Goal: Task Accomplishment & Management: Complete application form

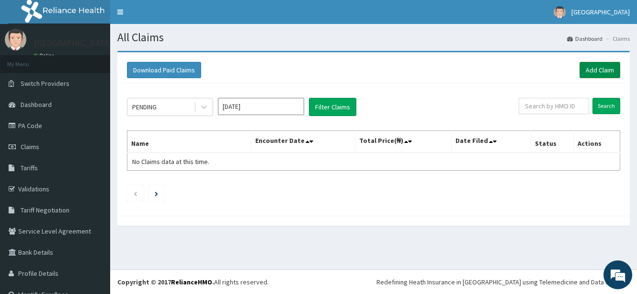
click at [590, 69] on link "Add Claim" at bounding box center [600, 70] width 41 height 16
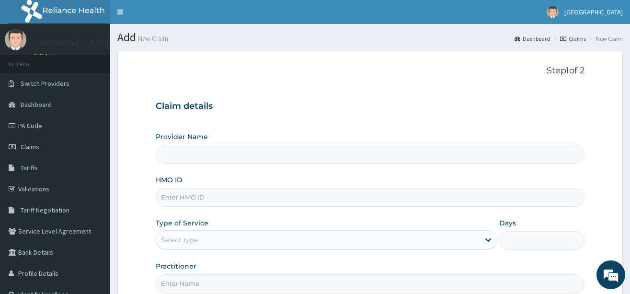
type input "[GEOGRAPHIC_DATA]"
click at [191, 156] on input "[GEOGRAPHIC_DATA]" at bounding box center [370, 154] width 429 height 19
click at [191, 197] on input "HMO ID" at bounding box center [370, 197] width 429 height 19
type input "gsv/12005/a"
click at [202, 243] on div "Select type" at bounding box center [318, 239] width 324 height 15
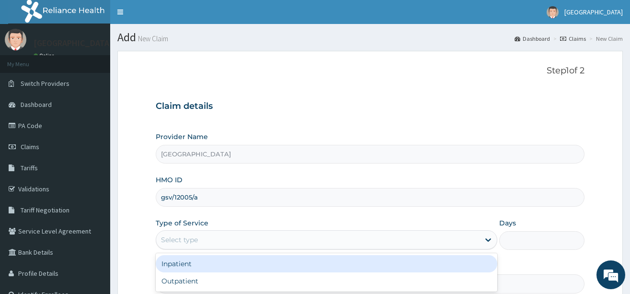
click at [218, 266] on div "Inpatient" at bounding box center [327, 263] width 342 height 17
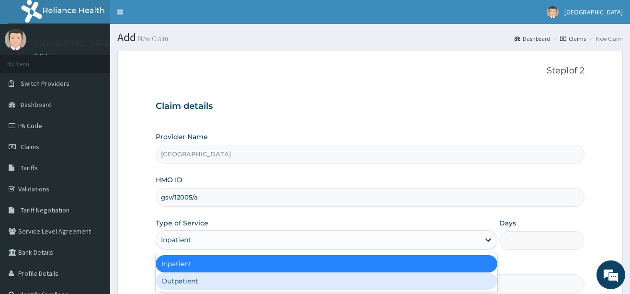
click at [344, 105] on h3 "Claim details" at bounding box center [370, 106] width 429 height 11
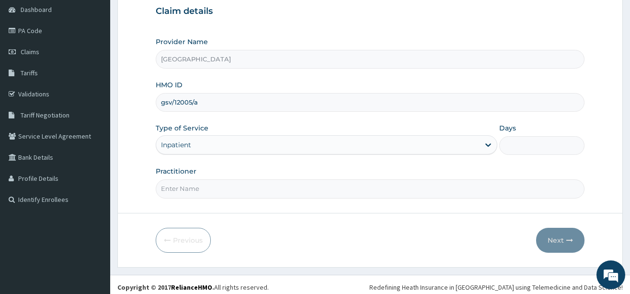
scroll to position [96, 0]
click at [211, 185] on input "Practitioner" at bounding box center [370, 187] width 429 height 19
type input "dr danis"
click at [532, 149] on input "Days" at bounding box center [541, 144] width 85 height 19
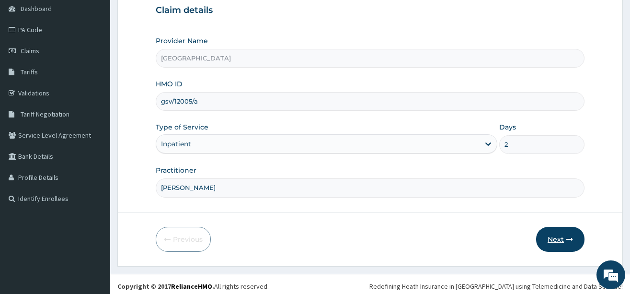
type input "2"
click at [559, 232] on button "Next" at bounding box center [560, 239] width 48 height 25
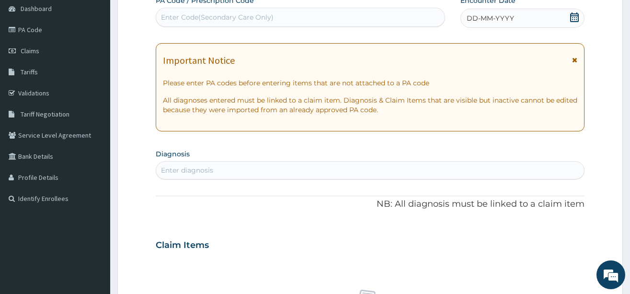
click at [295, 12] on div "Enter Code(Secondary Care Only)" at bounding box center [300, 17] width 289 height 15
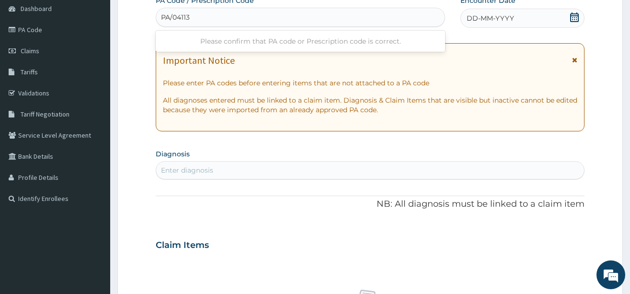
type input "PA/041137"
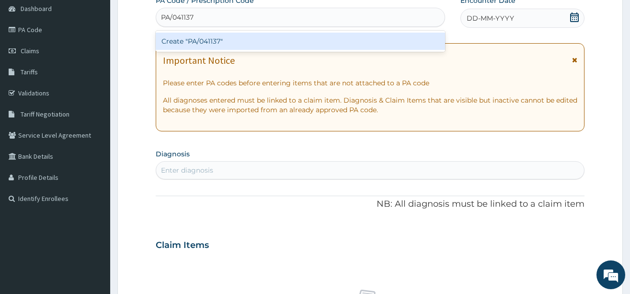
click at [289, 39] on div "Create "PA/041137"" at bounding box center [300, 41] width 289 height 17
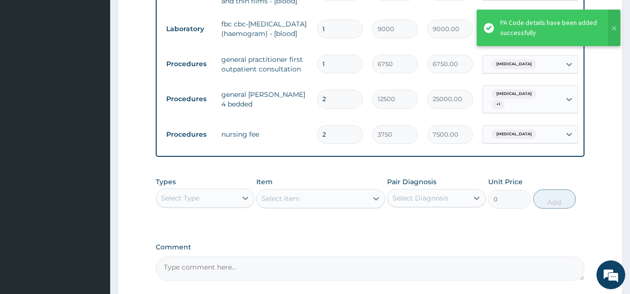
scroll to position [558, 0]
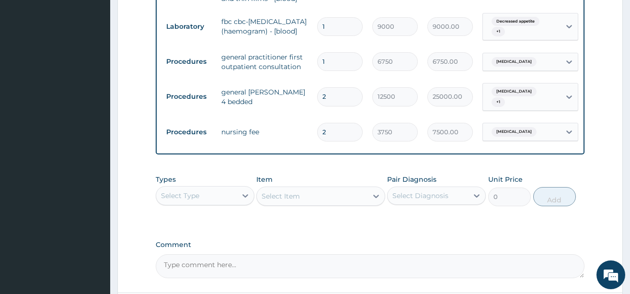
click at [293, 176] on div "Types Select Type Item Select Item Pair Diagnosis Select Diagnosis Unit Price 0…" at bounding box center [370, 190] width 429 height 41
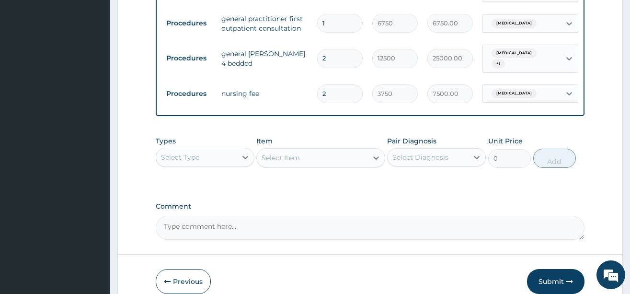
scroll to position [646, 0]
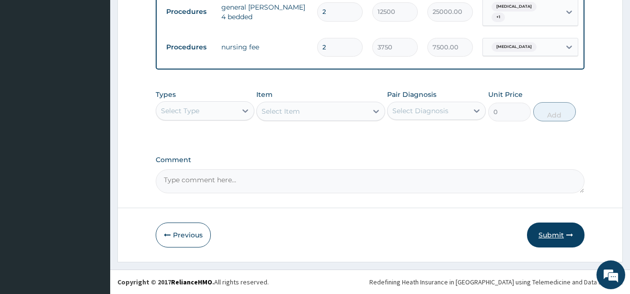
click at [545, 235] on button "Submit" at bounding box center [556, 234] width 58 height 25
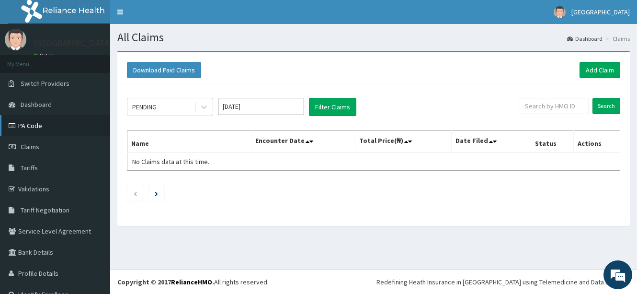
click at [38, 126] on link "PA Code" at bounding box center [55, 125] width 110 height 21
click at [585, 70] on link "Add Claim" at bounding box center [600, 70] width 41 height 16
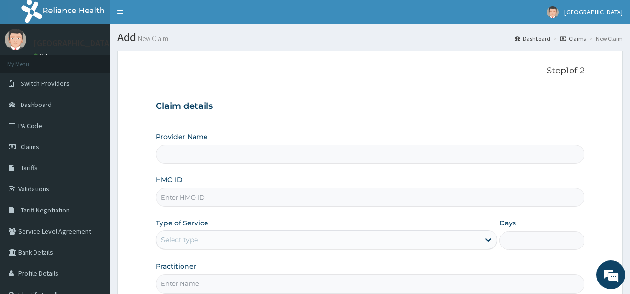
type input "[GEOGRAPHIC_DATA]"
click at [35, 126] on link "PA Code" at bounding box center [55, 125] width 110 height 21
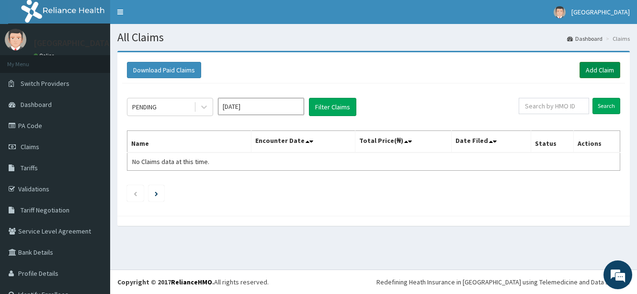
click at [590, 69] on link "Add Claim" at bounding box center [600, 70] width 41 height 16
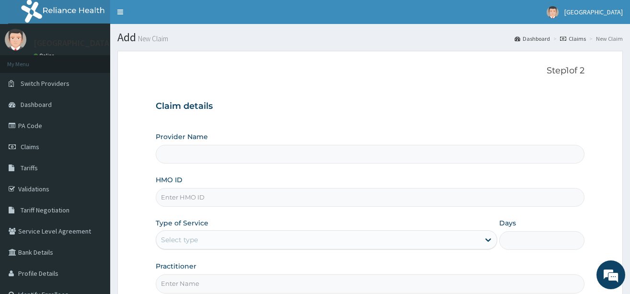
type input "[GEOGRAPHIC_DATA]"
click at [218, 198] on input "HMO ID" at bounding box center [370, 197] width 429 height 19
type input "too/10022/a"
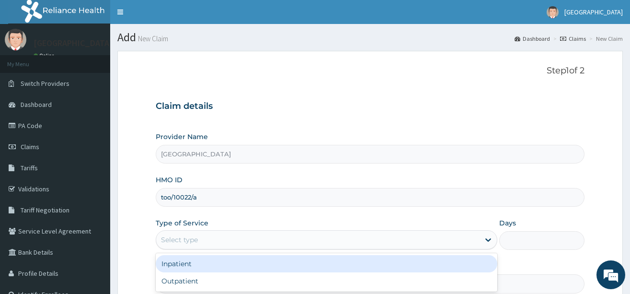
click at [206, 242] on div "Select type" at bounding box center [318, 239] width 324 height 15
click at [202, 266] on div "Inpatient" at bounding box center [327, 263] width 342 height 17
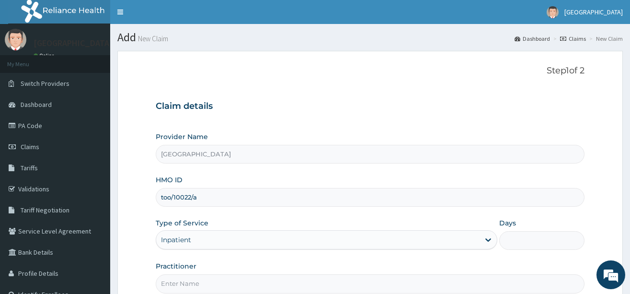
click at [343, 104] on h3 "Claim details" at bounding box center [370, 106] width 429 height 11
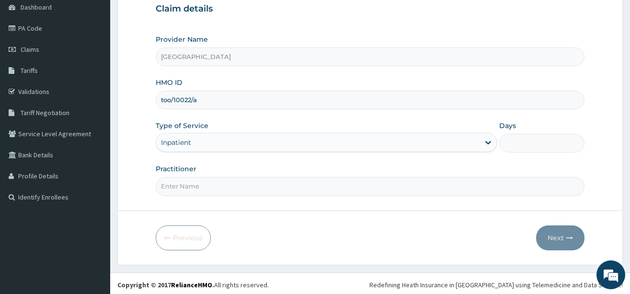
scroll to position [100, 0]
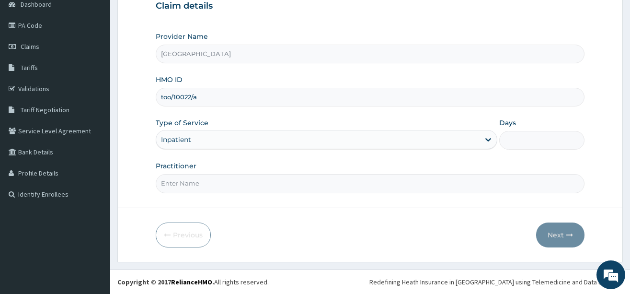
click at [238, 178] on input "Practitioner" at bounding box center [370, 183] width 429 height 19
type input "dr danis"
click at [538, 142] on input "Days" at bounding box center [541, 140] width 85 height 19
type input "2"
click at [558, 238] on button "Next" at bounding box center [560, 234] width 48 height 25
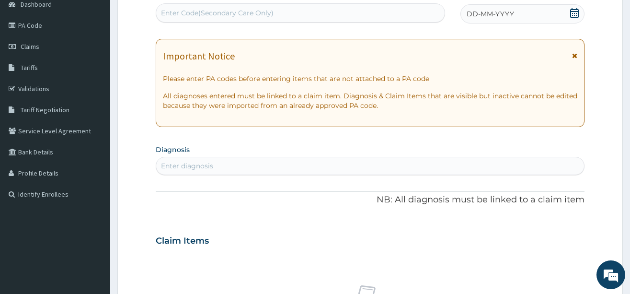
click at [278, 13] on div "Enter Code(Secondary Care Only)" at bounding box center [300, 12] width 289 height 15
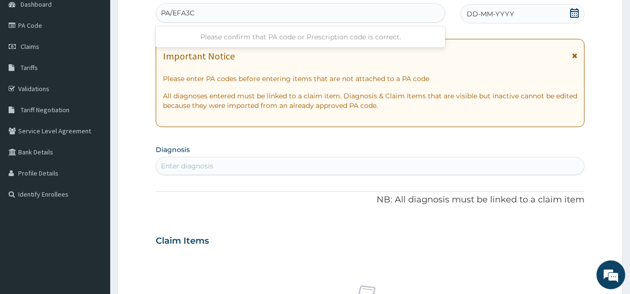
type input "PA/EFA3CE"
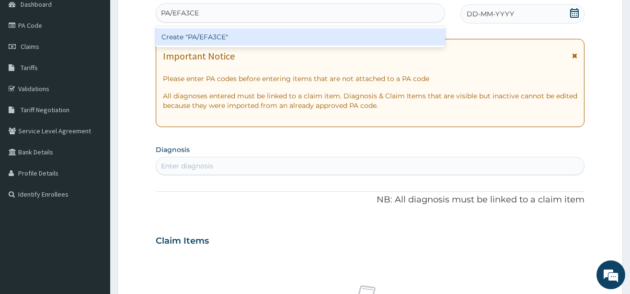
click at [277, 34] on div "Create "PA/EFA3CE"" at bounding box center [300, 36] width 289 height 17
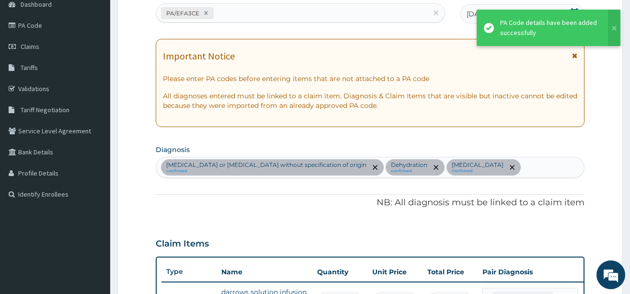
scroll to position [626, 0]
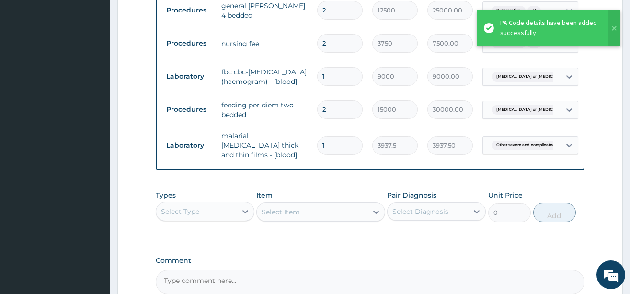
type input "0"
type input "0.00"
type input "1"
type input "3937.50"
type input "0"
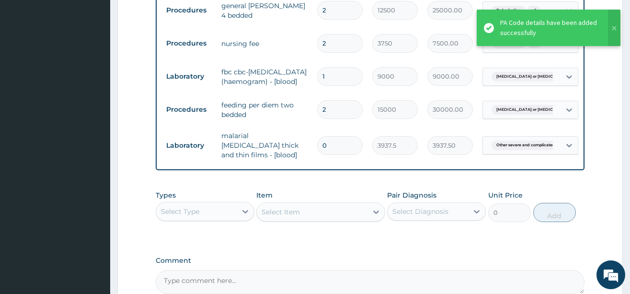
type input "0.00"
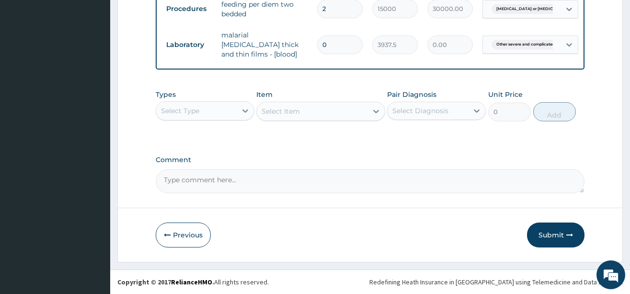
scroll to position [733, 0]
click at [546, 236] on button "Submit" at bounding box center [556, 234] width 58 height 25
click at [546, 235] on button "Submit" at bounding box center [556, 234] width 58 height 25
click at [552, 232] on button "Submit" at bounding box center [556, 234] width 58 height 25
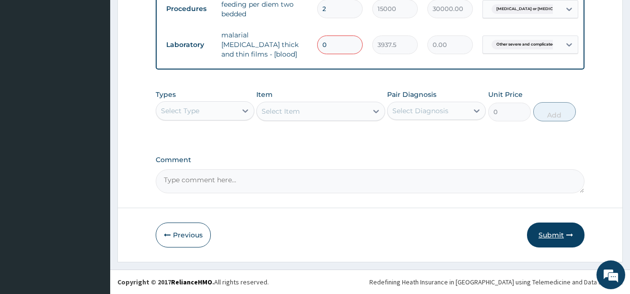
click at [552, 232] on button "Submit" at bounding box center [556, 234] width 58 height 25
click at [350, 40] on input "0" at bounding box center [340, 44] width 46 height 19
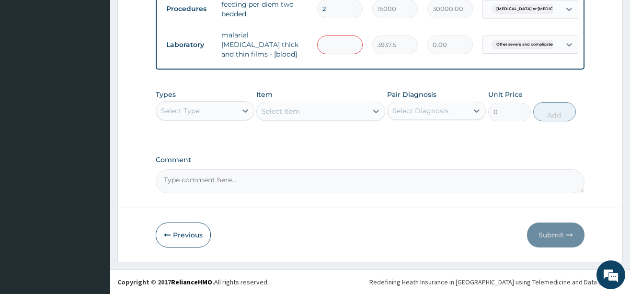
type input "1"
type input "3937.50"
type input "1"
click at [547, 232] on button "Submit" at bounding box center [556, 234] width 58 height 25
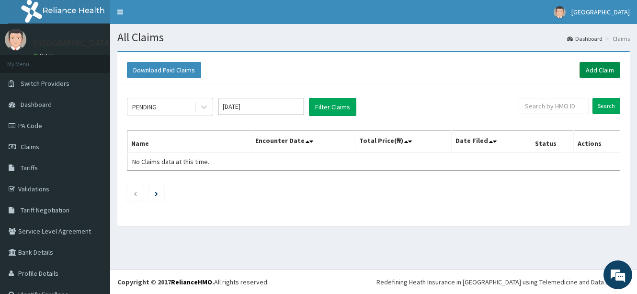
click at [584, 68] on link "Add Claim" at bounding box center [600, 70] width 41 height 16
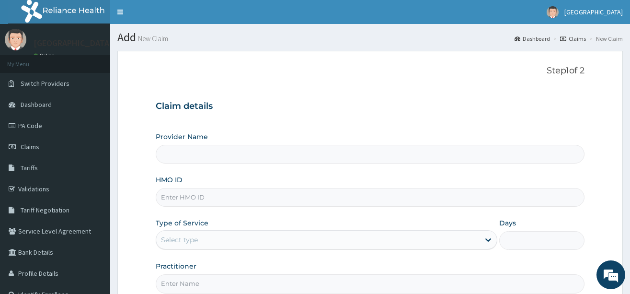
type input "[GEOGRAPHIC_DATA]"
click at [225, 202] on input "HMO ID" at bounding box center [370, 197] width 429 height 19
type input "npm/10068/a"
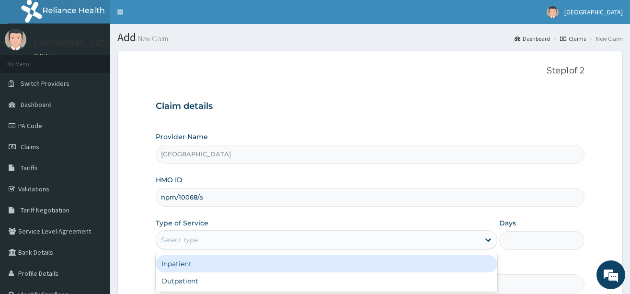
click at [218, 240] on div "Select type" at bounding box center [318, 239] width 324 height 15
click at [217, 264] on div "Inpatient" at bounding box center [327, 263] width 342 height 17
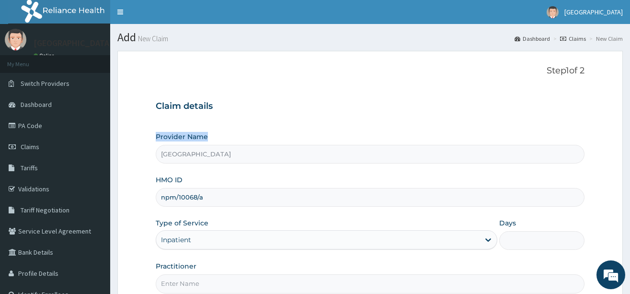
drag, startPoint x: 265, startPoint y: 127, endPoint x: 271, endPoint y: 111, distance: 17.0
click at [271, 111] on div "Claim details Provider Name BMM Hospital HMO ID npm/10068/a Type of Service Inp…" at bounding box center [370, 192] width 429 height 201
click at [279, 85] on div "Step 1 of 2 Claim details Provider Name BMM Hospital HMO ID npm/10068/a Type of…" at bounding box center [370, 179] width 429 height 227
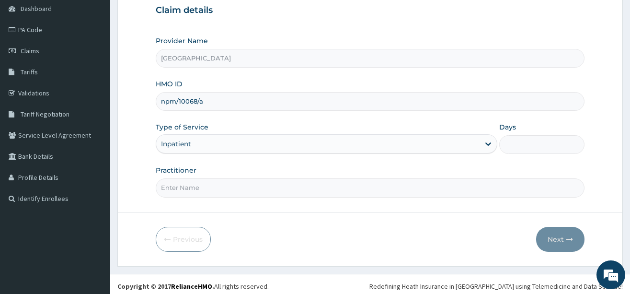
scroll to position [100, 0]
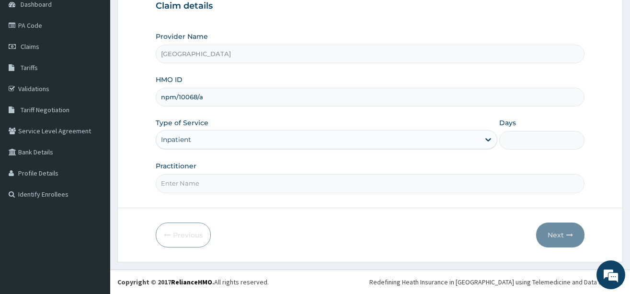
click at [221, 182] on input "Practitioner" at bounding box center [370, 183] width 429 height 19
type input "dr danis"
click at [515, 141] on input "Days" at bounding box center [541, 140] width 85 height 19
type input "2"
click at [555, 233] on button "Next" at bounding box center [560, 234] width 48 height 25
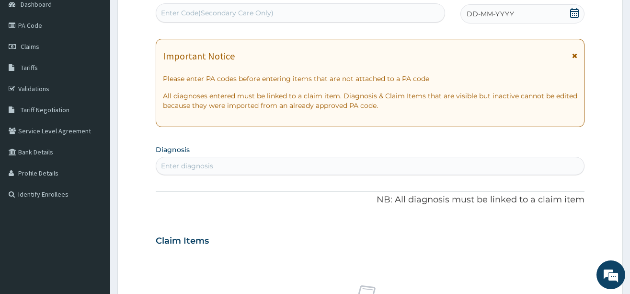
click at [255, 13] on div "Enter Code(Secondary Care Only)" at bounding box center [217, 13] width 113 height 10
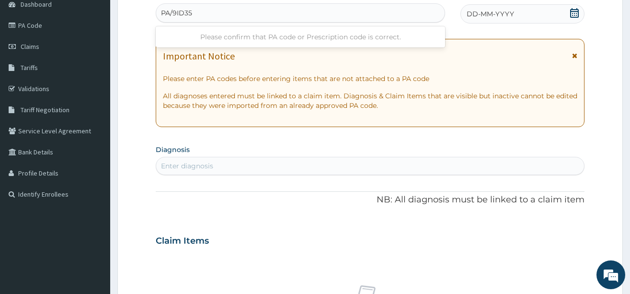
type input "PA/9ID352"
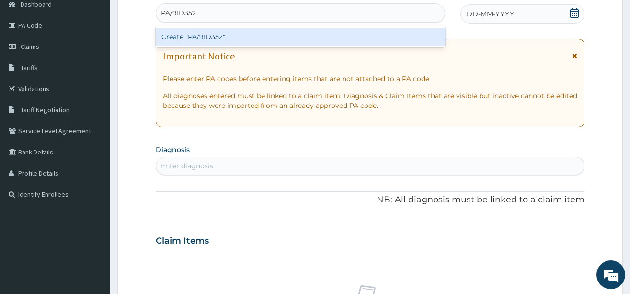
click at [250, 40] on div "Create "PA/9ID352"" at bounding box center [300, 36] width 289 height 17
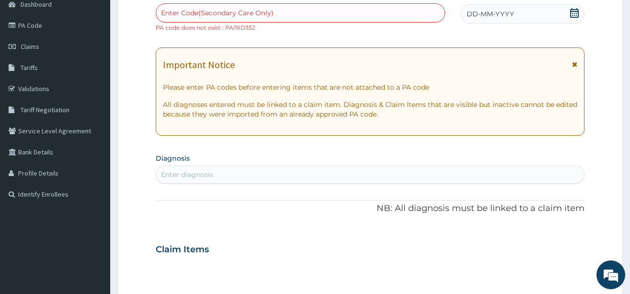
click at [278, 16] on div "Enter Code(Secondary Care Only)" at bounding box center [300, 12] width 289 height 15
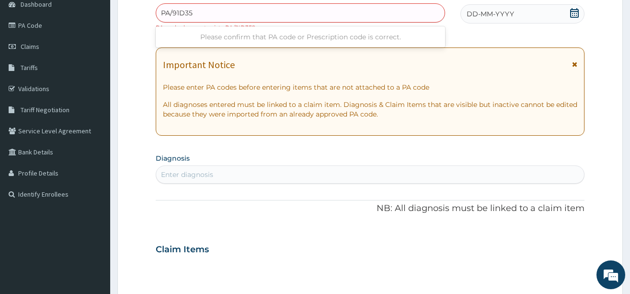
type input "PA/91D352"
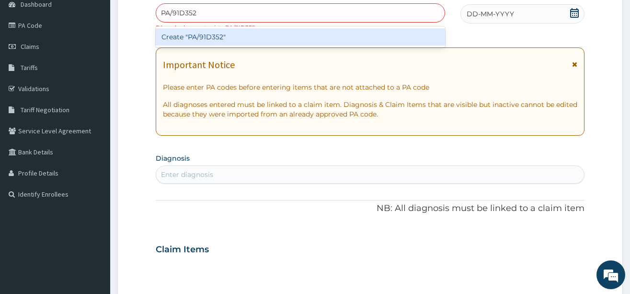
click at [269, 35] on div "Create "PA/91D352"" at bounding box center [300, 36] width 289 height 17
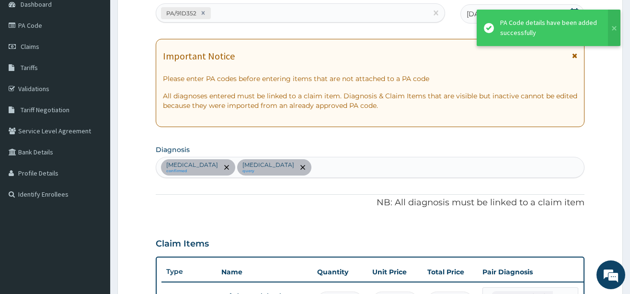
scroll to position [391, 0]
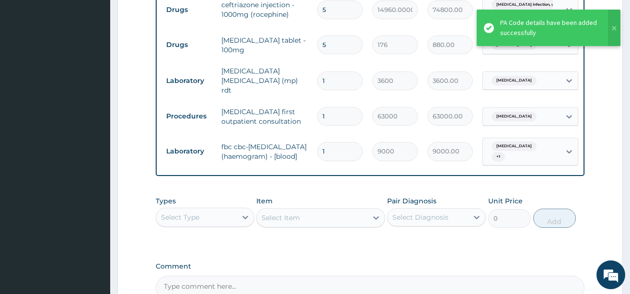
click at [319, 200] on div "Item Select Item" at bounding box center [320, 212] width 129 height 32
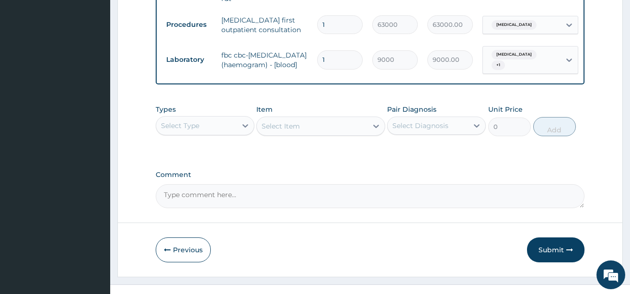
scroll to position [500, 0]
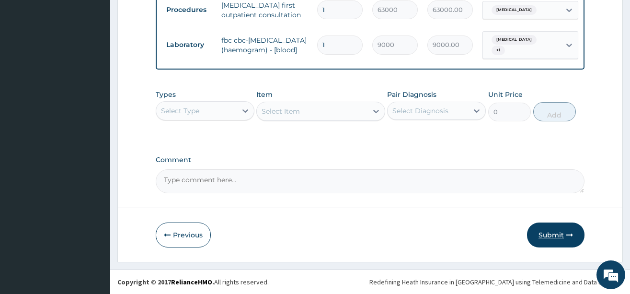
click at [550, 233] on button "Submit" at bounding box center [556, 234] width 58 height 25
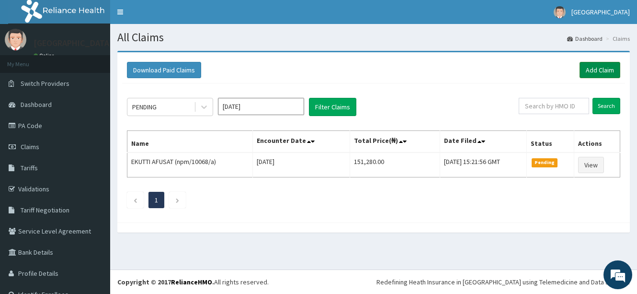
click at [581, 70] on link "Add Claim" at bounding box center [600, 70] width 41 height 16
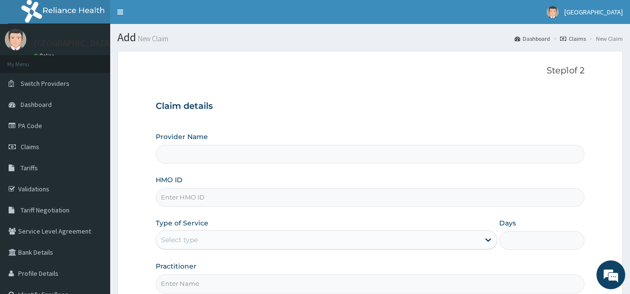
type input "[GEOGRAPHIC_DATA]"
click at [283, 201] on input "HMO ID" at bounding box center [370, 197] width 429 height 19
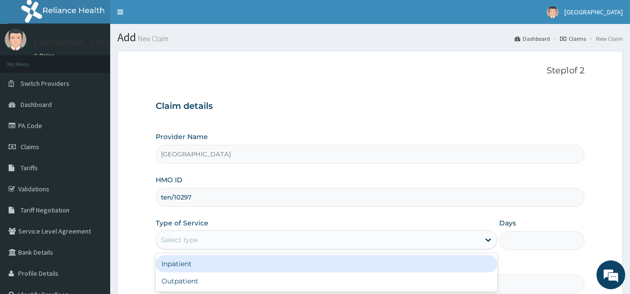
click at [256, 246] on div "Select type" at bounding box center [318, 239] width 324 height 15
click at [246, 266] on div "Inpatient" at bounding box center [327, 263] width 342 height 17
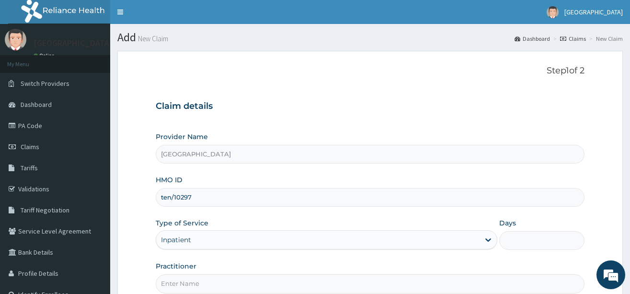
click at [205, 193] on input "ten/10297" at bounding box center [370, 197] width 429 height 19
type input "ten/10297/a"
click at [209, 259] on div "Provider Name BMM Hospital HMO ID ten/10297/a Type of Service Inpatient Days Pr…" at bounding box center [370, 212] width 429 height 161
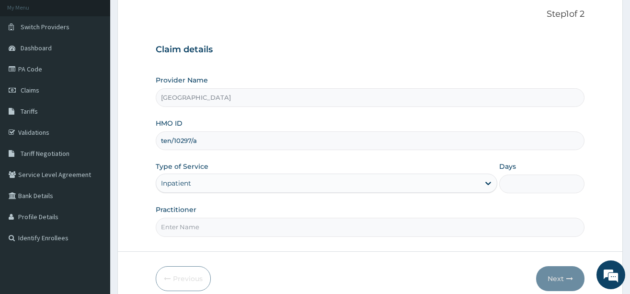
scroll to position [58, 0]
click at [193, 227] on input "Practitioner" at bounding box center [370, 226] width 429 height 19
type input "[PERSON_NAME]"
click at [271, 265] on div "Previous Next" at bounding box center [370, 277] width 429 height 25
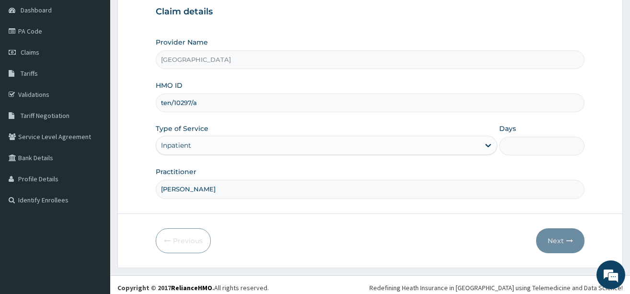
scroll to position [96, 0]
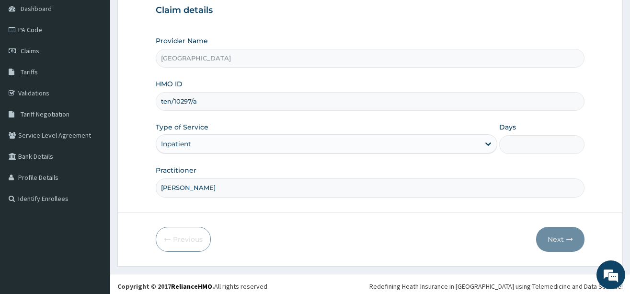
click at [519, 142] on input "Days" at bounding box center [541, 144] width 85 height 19
type input "2"
click at [547, 238] on button "Next" at bounding box center [560, 239] width 48 height 25
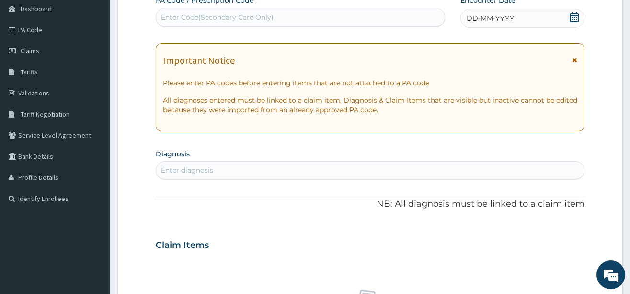
click at [270, 16] on div "Enter Code(Secondary Care Only)" at bounding box center [217, 17] width 113 height 10
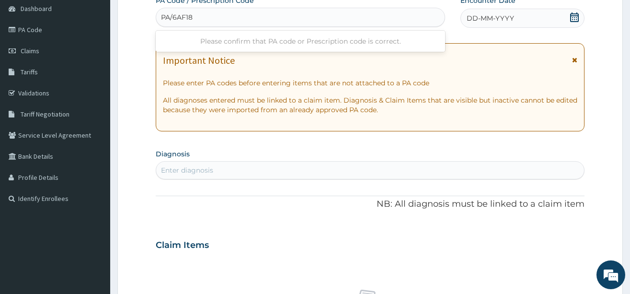
type input "PA/6AF180"
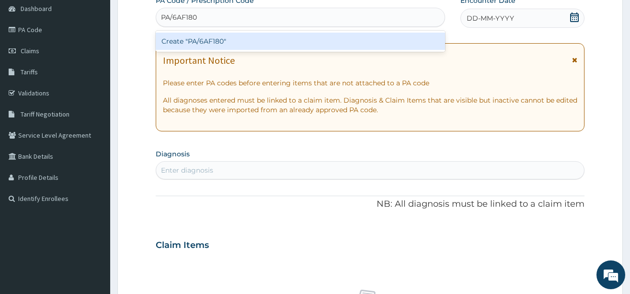
click at [264, 42] on div "Create "PA/6AF180"" at bounding box center [300, 41] width 289 height 17
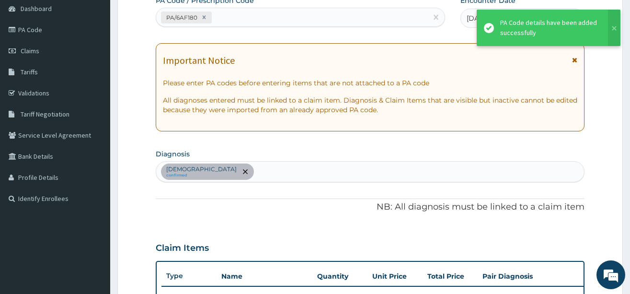
scroll to position [451, 0]
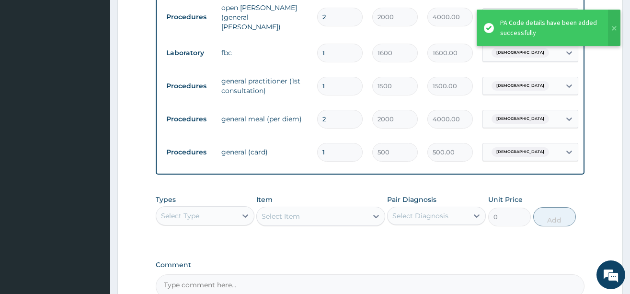
click at [330, 200] on div "Item Select Item" at bounding box center [320, 211] width 129 height 32
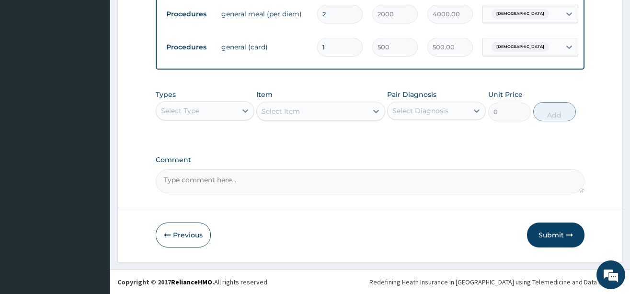
scroll to position [557, 0]
click at [544, 235] on button "Submit" at bounding box center [556, 234] width 58 height 25
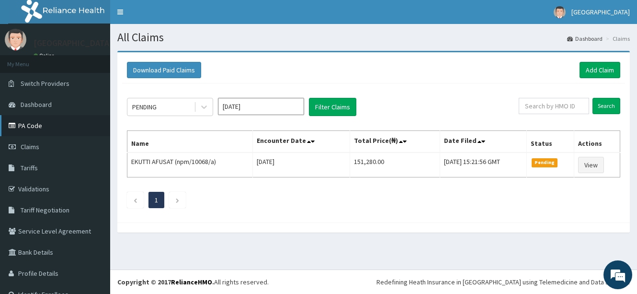
click at [28, 127] on link "PA Code" at bounding box center [55, 125] width 110 height 21
click at [585, 69] on link "Add Claim" at bounding box center [600, 70] width 41 height 16
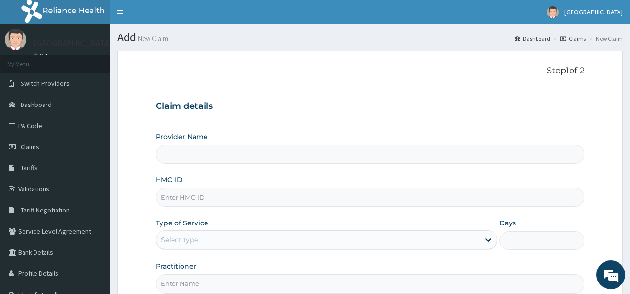
type input "[GEOGRAPHIC_DATA]"
click at [272, 200] on input "HMO ID" at bounding box center [370, 197] width 429 height 19
click at [320, 115] on div "Claim details Provider Name [GEOGRAPHIC_DATA] HMO ID Type of Service Select typ…" at bounding box center [370, 192] width 429 height 201
click at [206, 204] on input "HMO ID" at bounding box center [370, 197] width 429 height 19
type input "eny/10157/a"
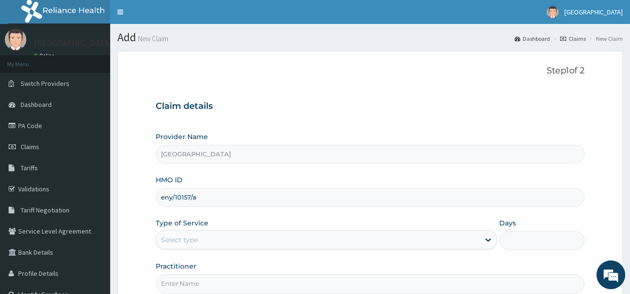
click at [197, 234] on div "Select type" at bounding box center [318, 239] width 324 height 15
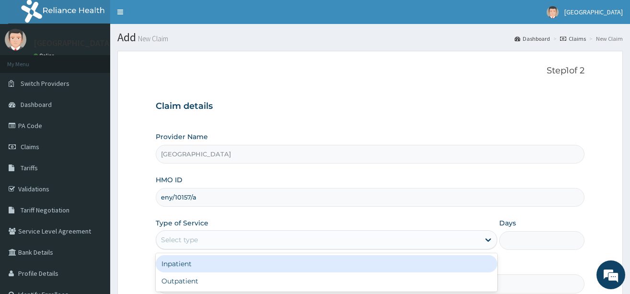
click at [196, 264] on div "Inpatient" at bounding box center [327, 263] width 342 height 17
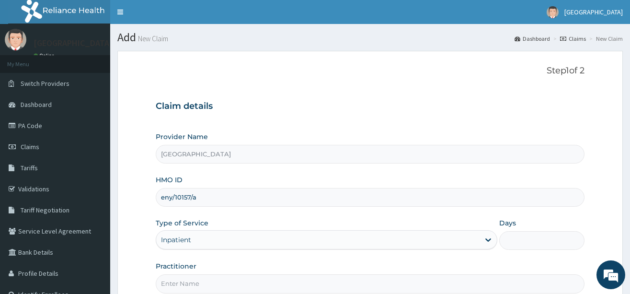
click at [276, 103] on h3 "Claim details" at bounding box center [370, 106] width 429 height 11
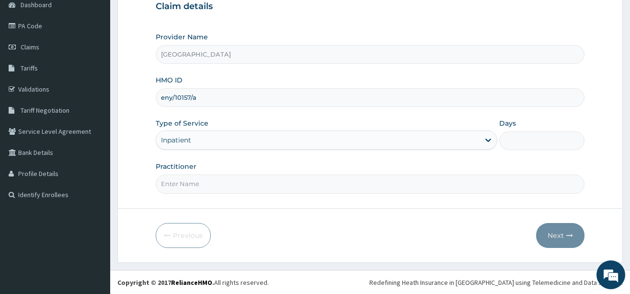
scroll to position [100, 0]
click at [238, 187] on input "Practitioner" at bounding box center [370, 183] width 429 height 19
type input "[PERSON_NAME]"
click at [532, 144] on input "Days" at bounding box center [541, 140] width 85 height 19
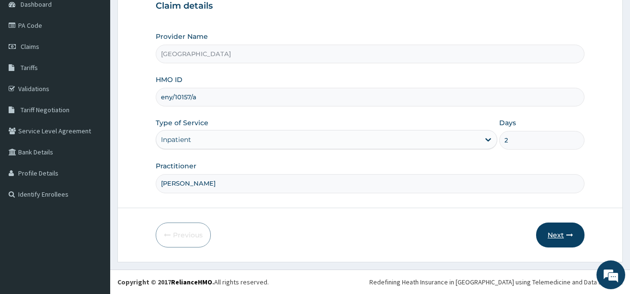
type input "2"
click at [563, 240] on button "Next" at bounding box center [560, 234] width 48 height 25
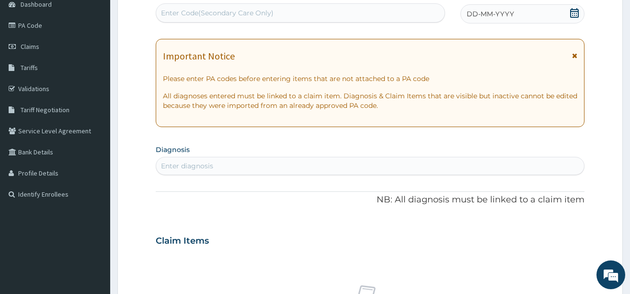
click at [292, 11] on div "Enter Code(Secondary Care Only)" at bounding box center [300, 12] width 289 height 15
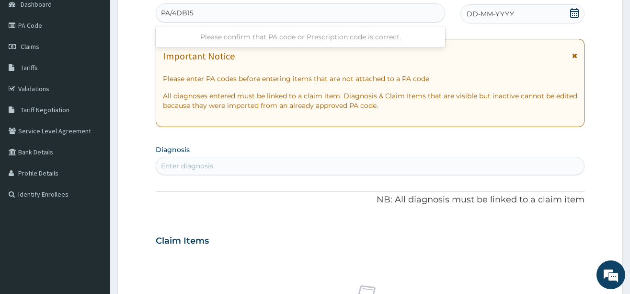
type input "PA/4DB157"
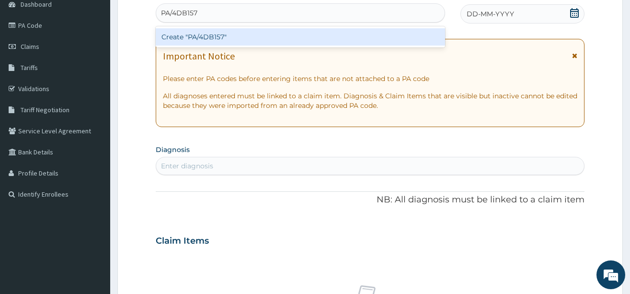
click at [289, 35] on div "Create "PA/4DB157"" at bounding box center [300, 36] width 289 height 17
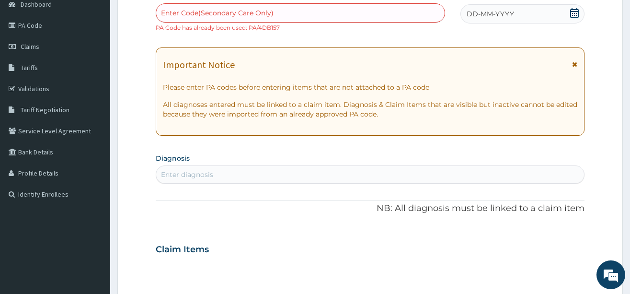
click at [345, 211] on p "NB: All diagnosis must be linked to a claim item" at bounding box center [370, 208] width 429 height 12
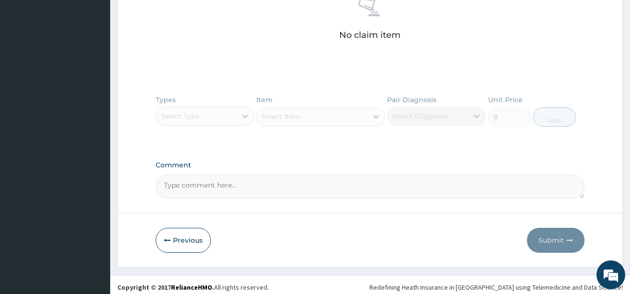
scroll to position [403, 0]
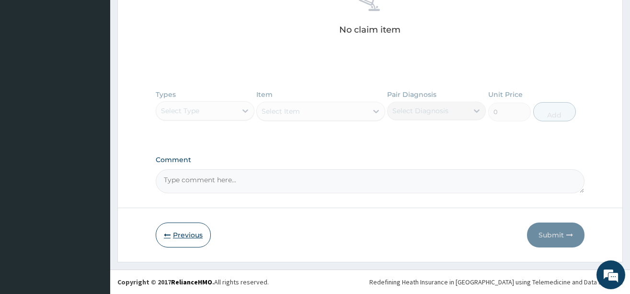
click at [184, 237] on button "Previous" at bounding box center [183, 234] width 55 height 25
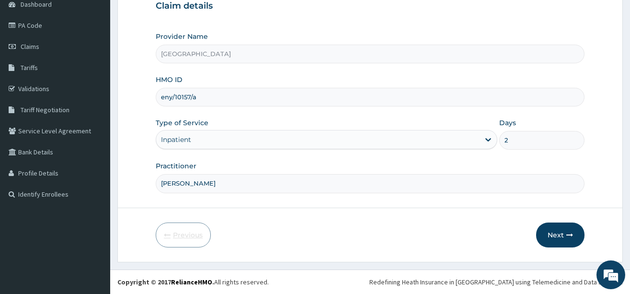
scroll to position [100, 0]
click at [204, 101] on input "eny/10157/a" at bounding box center [370, 97] width 429 height 19
type input "e"
type input "p"
type input "kni/10031/a"
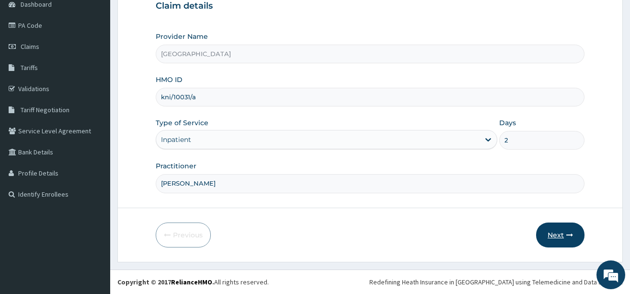
click at [555, 240] on button "Next" at bounding box center [560, 234] width 48 height 25
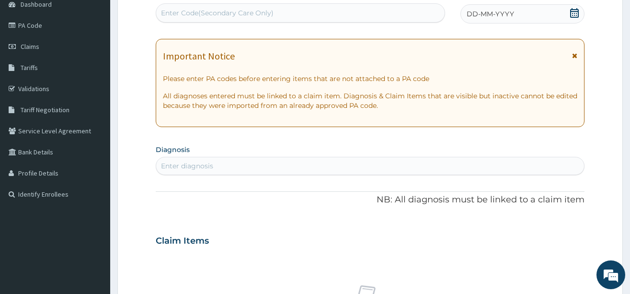
click at [295, 13] on div "Enter Code(Secondary Care Only)" at bounding box center [300, 12] width 289 height 15
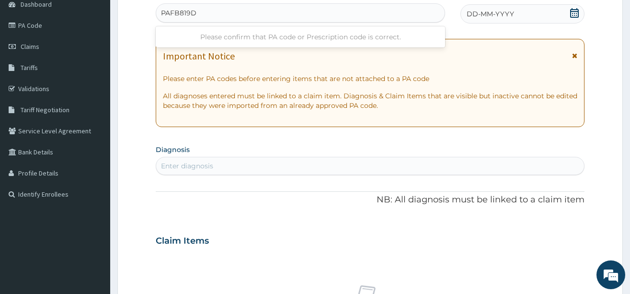
click at [171, 12] on input "PAFB819D" at bounding box center [179, 13] width 36 height 10
type input "PA/FB819D"
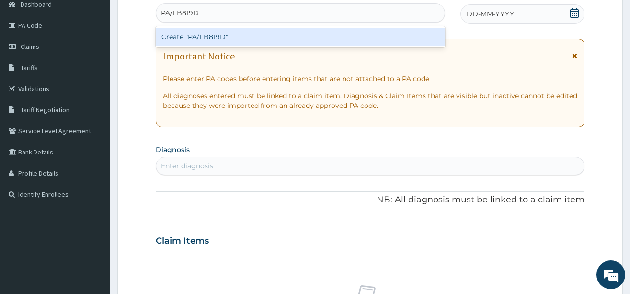
click at [218, 42] on div "Create "PA/FB819D"" at bounding box center [300, 36] width 289 height 17
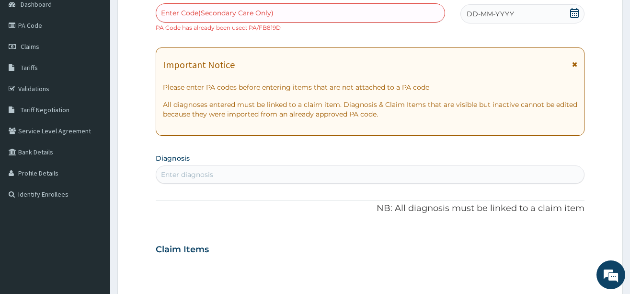
click at [266, 215] on p "NB: All diagnosis must be linked to a claim item" at bounding box center [370, 208] width 429 height 12
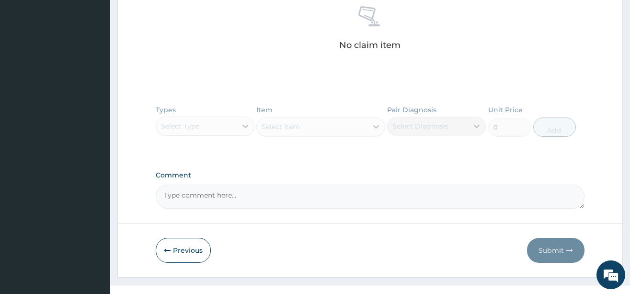
scroll to position [403, 0]
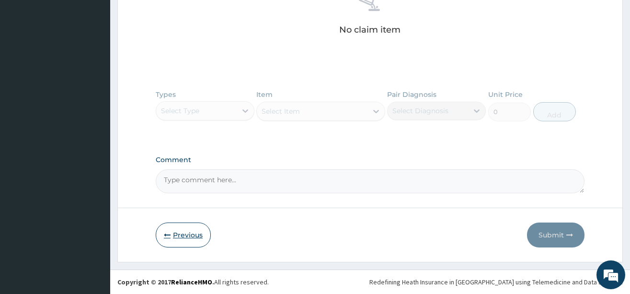
click at [184, 240] on button "Previous" at bounding box center [183, 234] width 55 height 25
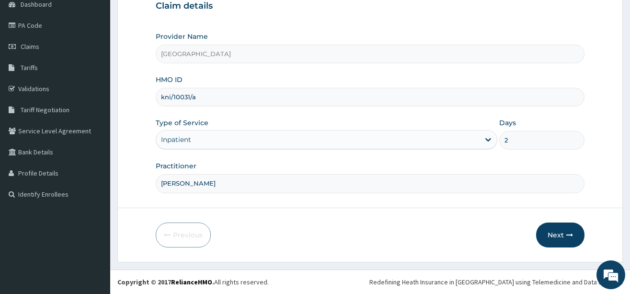
click at [197, 97] on input "kni/10031/a" at bounding box center [370, 97] width 429 height 19
type input "k"
click at [544, 232] on button "Next" at bounding box center [560, 234] width 48 height 25
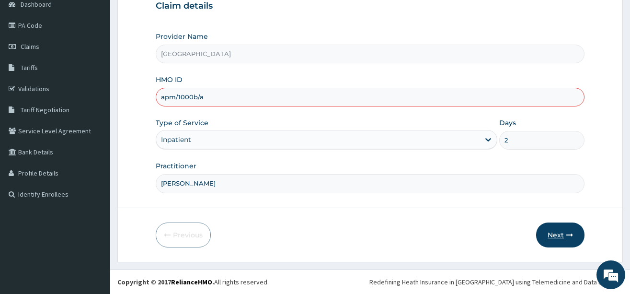
click at [557, 238] on button "Next" at bounding box center [560, 234] width 48 height 25
click at [169, 93] on input "apm/1000b/a" at bounding box center [370, 97] width 429 height 19
drag, startPoint x: 169, startPoint y: 93, endPoint x: 147, endPoint y: 108, distance: 26.6
click at [147, 108] on form "Step 1 of 2 Claim details Provider Name BMM Hospital HMO ID adm/1000b/a Type of…" at bounding box center [370, 106] width 506 height 311
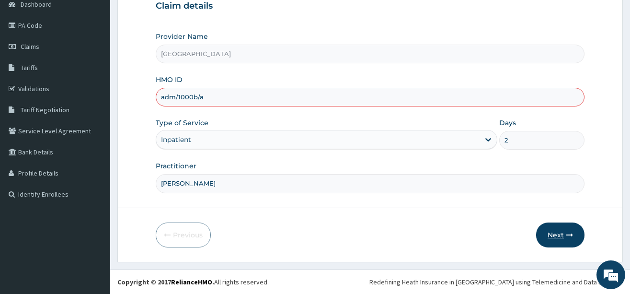
type input "adm/1000b/a"
click at [567, 232] on icon "button" at bounding box center [570, 235] width 7 height 7
click at [34, 25] on link "PA Code" at bounding box center [55, 25] width 110 height 21
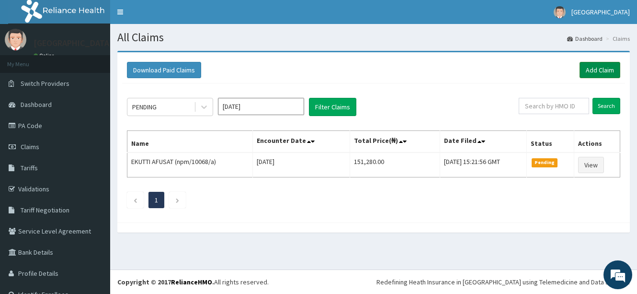
click at [588, 69] on link "Add Claim" at bounding box center [600, 70] width 41 height 16
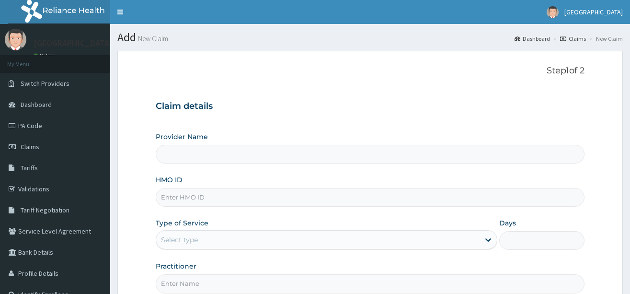
type input "[GEOGRAPHIC_DATA]"
click at [245, 199] on input "HMO ID" at bounding box center [370, 197] width 429 height 19
type input "apm/10008/a"
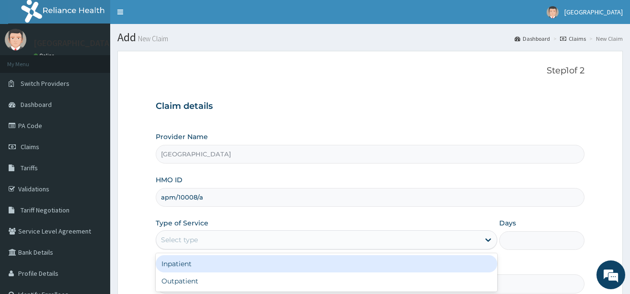
click at [221, 242] on div "Select type" at bounding box center [318, 239] width 324 height 15
click at [216, 266] on div "Inpatient" at bounding box center [327, 263] width 342 height 17
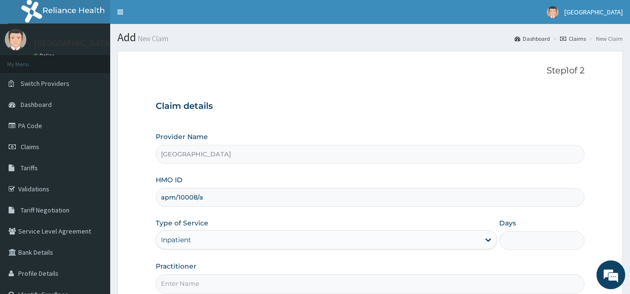
click at [311, 122] on div "Claim details Provider Name BMM Hospital HMO ID apm/10008/a Type of Service Inp…" at bounding box center [370, 192] width 429 height 201
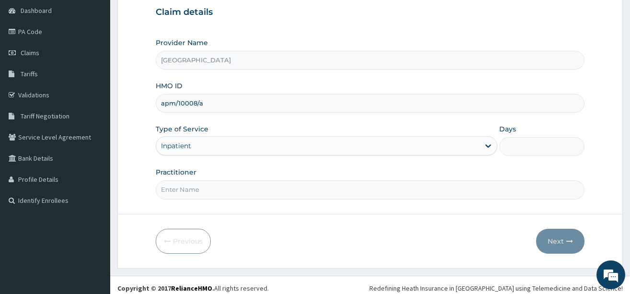
scroll to position [96, 0]
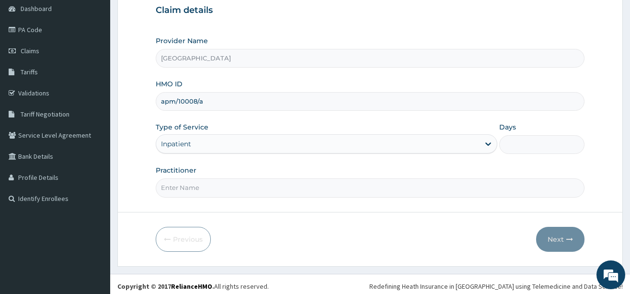
click at [516, 147] on input "Days" at bounding box center [541, 144] width 85 height 19
type input "2"
click at [344, 191] on input "Practitioner" at bounding box center [370, 187] width 429 height 19
click at [222, 193] on input "Practitioner" at bounding box center [370, 187] width 429 height 19
click at [196, 183] on input "Practitioner" at bounding box center [370, 187] width 429 height 19
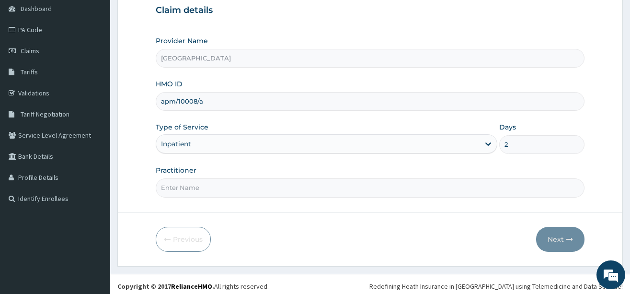
click at [182, 195] on input "Practitioner" at bounding box center [370, 187] width 429 height 19
click at [192, 190] on input "Practitioner" at bounding box center [370, 187] width 429 height 19
type input "dr danis"
click at [552, 244] on button "Next" at bounding box center [560, 239] width 48 height 25
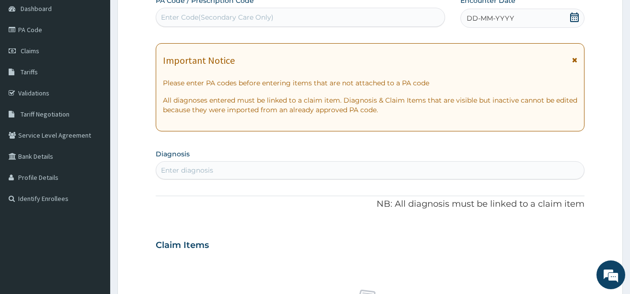
click at [271, 10] on div "Enter Code(Secondary Care Only)" at bounding box center [300, 17] width 289 height 15
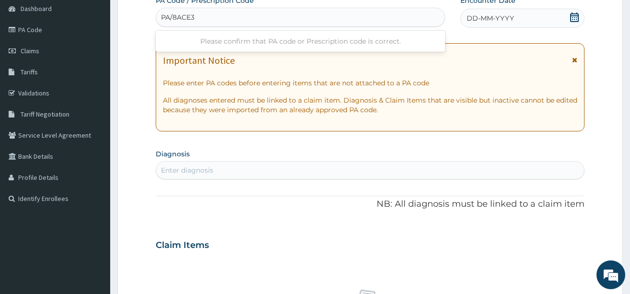
type input "PA/8ACE38"
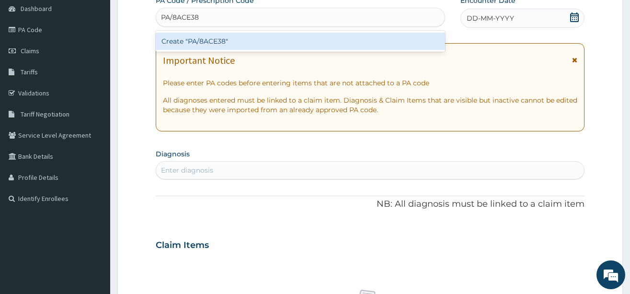
click at [267, 41] on div "Create "PA/8ACE38"" at bounding box center [300, 41] width 289 height 17
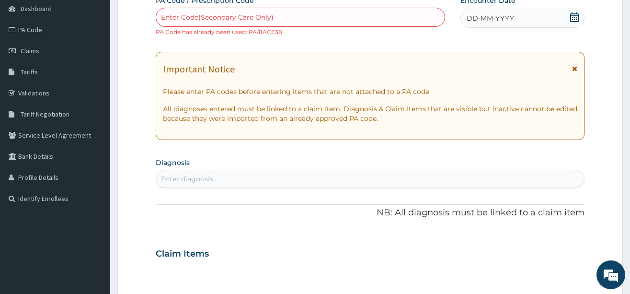
click at [204, 211] on p "NB: All diagnosis must be linked to a claim item" at bounding box center [370, 213] width 429 height 12
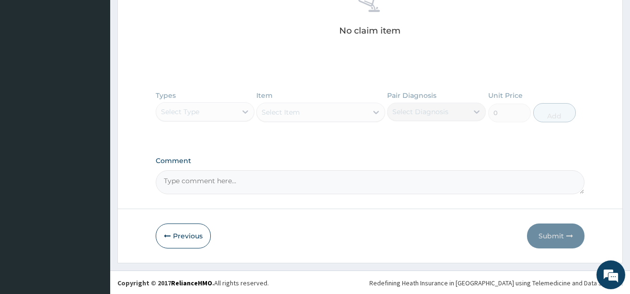
scroll to position [403, 0]
click at [189, 230] on button "Previous" at bounding box center [183, 235] width 55 height 25
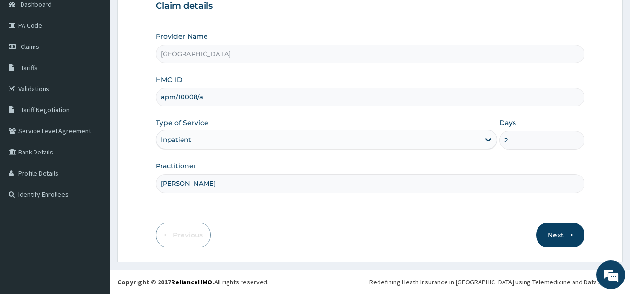
scroll to position [100, 0]
click at [201, 96] on input "apm/10008/a" at bounding box center [370, 97] width 429 height 19
type input "a"
type input "GBB/10032/A"
click at [546, 234] on button "Next" at bounding box center [560, 234] width 48 height 25
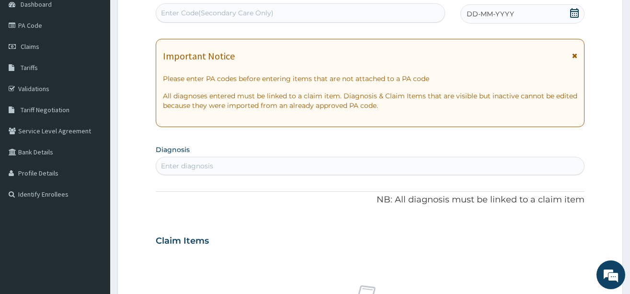
click at [271, 5] on div "Enter Code(Secondary Care Only)" at bounding box center [300, 12] width 289 height 15
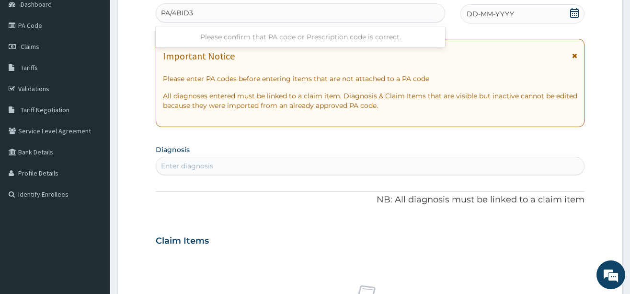
type input "PA/4BID3D"
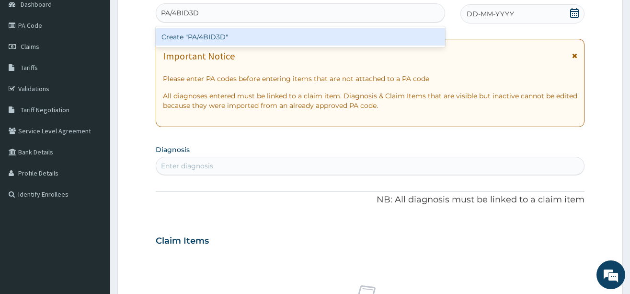
click at [263, 40] on div "Create "PA/4BID3D"" at bounding box center [300, 36] width 289 height 17
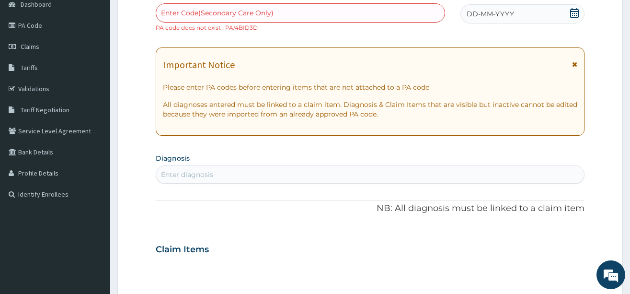
click at [264, 11] on div "Enter Code(Secondary Care Only)" at bounding box center [217, 13] width 113 height 10
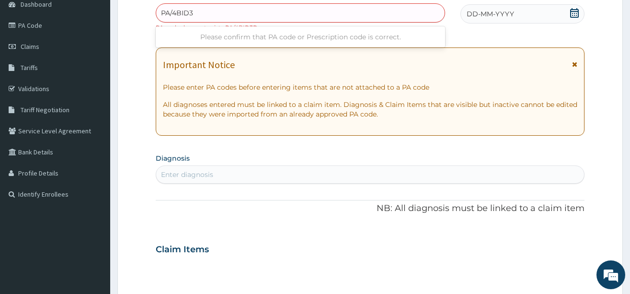
type input "PA/4BID3D"
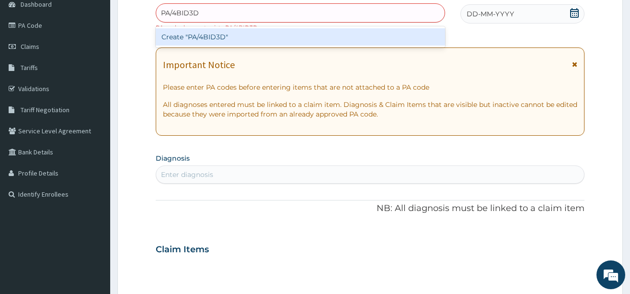
click at [256, 39] on div "Create "PA/4BID3D"" at bounding box center [300, 36] width 289 height 17
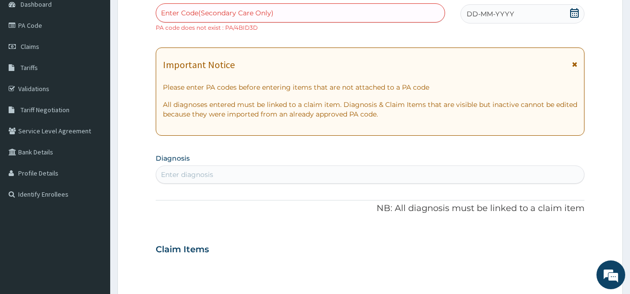
click at [242, 17] on div "Enter Code(Secondary Care Only)" at bounding box center [217, 13] width 113 height 10
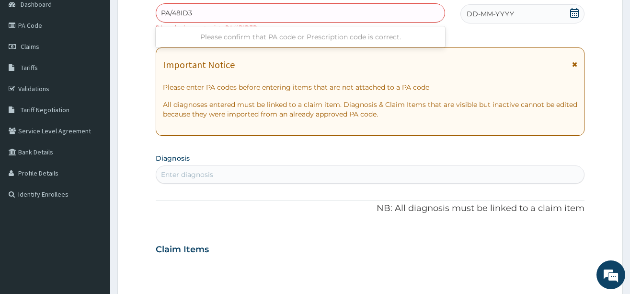
type input "PA/48ID3D"
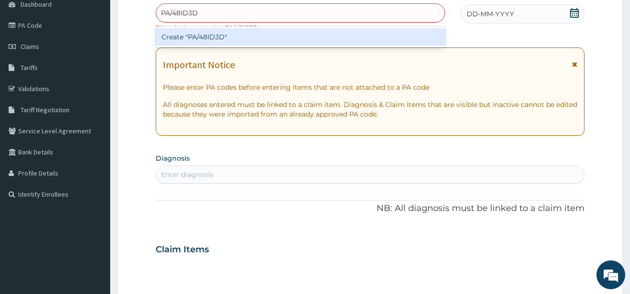
click at [238, 37] on div "Create "PA/48ID3D"" at bounding box center [300, 36] width 289 height 17
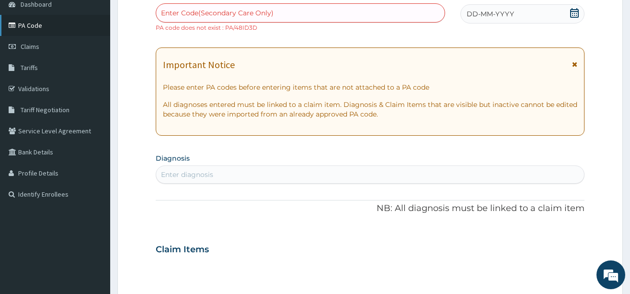
click at [48, 27] on link "PA Code" at bounding box center [55, 25] width 110 height 21
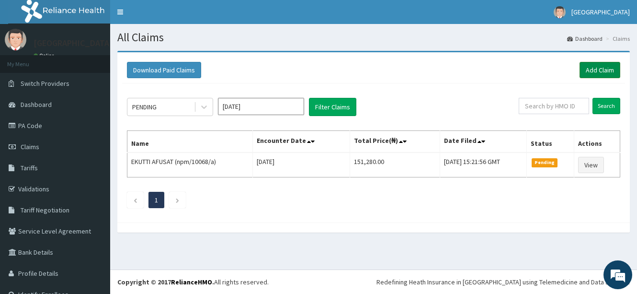
click at [585, 71] on link "Add Claim" at bounding box center [600, 70] width 41 height 16
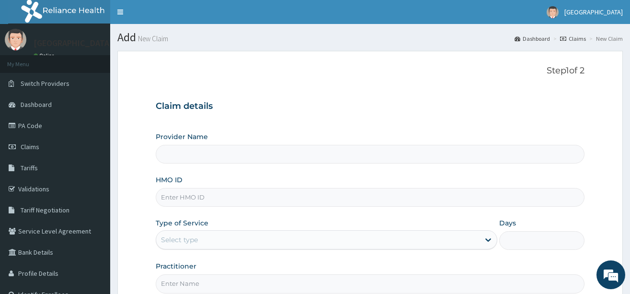
drag, startPoint x: 0, startPoint y: 0, endPoint x: 260, endPoint y: 205, distance: 331.0
click at [260, 205] on input "HMO ID" at bounding box center [370, 197] width 429 height 19
type input "[GEOGRAPHIC_DATA]"
type input "GBB/10032/A"
click at [224, 243] on div "Select type" at bounding box center [318, 239] width 324 height 15
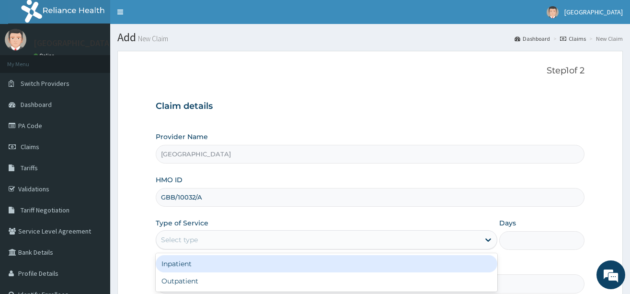
click at [217, 266] on div "Inpatient" at bounding box center [327, 263] width 342 height 17
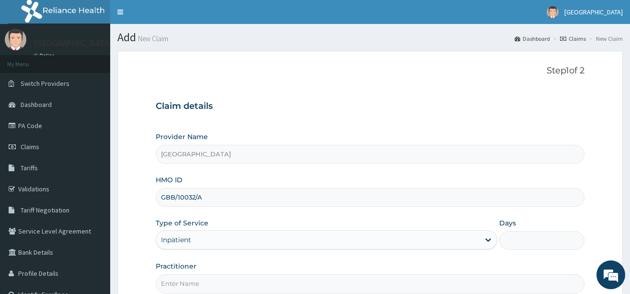
click at [276, 131] on div "Claim details Provider Name BMM Hospital HMO ID GBB/10032/A Type of Service Inp…" at bounding box center [370, 192] width 429 height 201
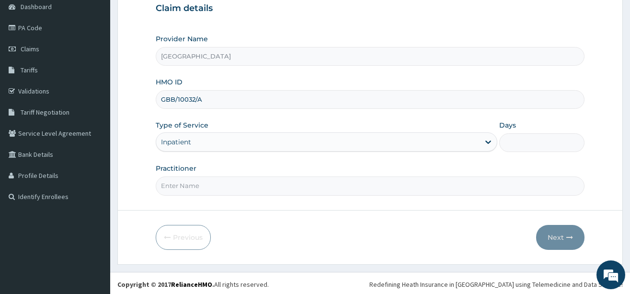
scroll to position [100, 0]
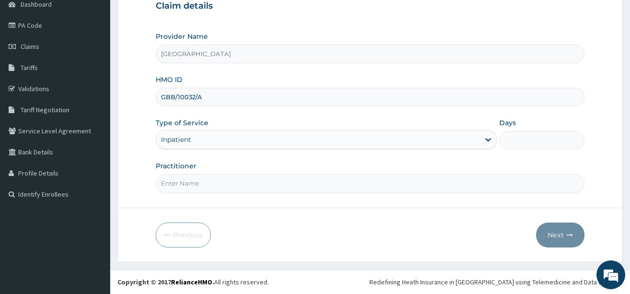
click at [224, 190] on input "Practitioner" at bounding box center [370, 183] width 429 height 19
type input "dr danis"
click at [520, 146] on input "Days" at bounding box center [541, 140] width 85 height 19
type input "2"
click at [556, 229] on button "Next" at bounding box center [560, 234] width 48 height 25
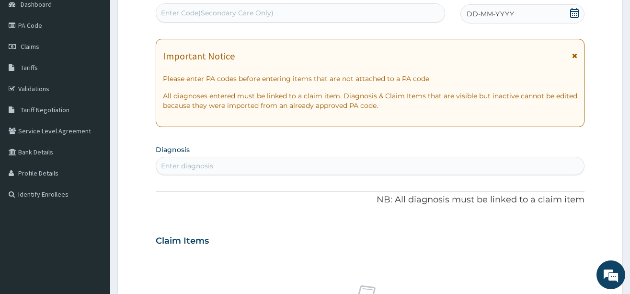
click at [281, 15] on div "Enter Code(Secondary Care Only)" at bounding box center [300, 12] width 289 height 15
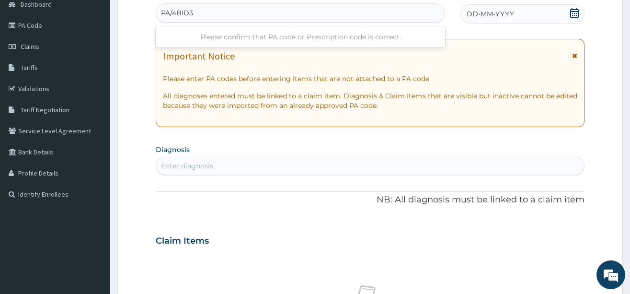
type input "PA/4BID3D"
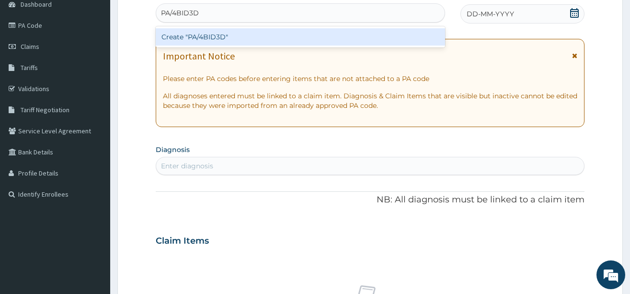
click at [281, 45] on div "Create "PA/4BID3D"" at bounding box center [300, 36] width 289 height 17
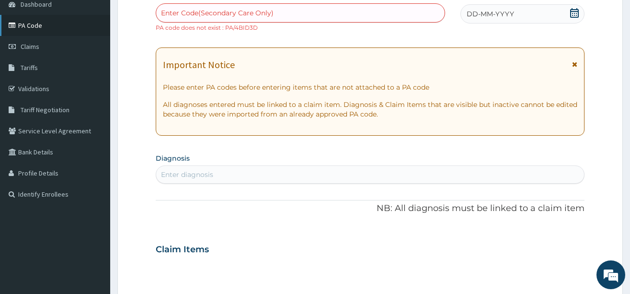
click at [36, 24] on link "PA Code" at bounding box center [55, 25] width 110 height 21
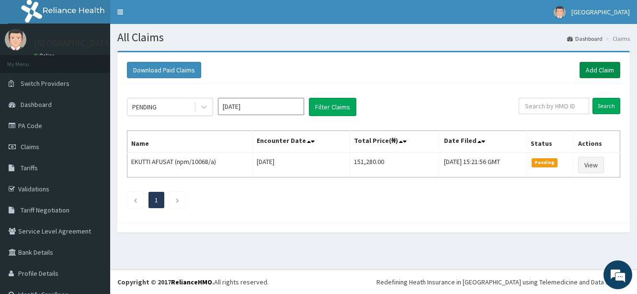
click at [582, 76] on link "Add Claim" at bounding box center [600, 70] width 41 height 16
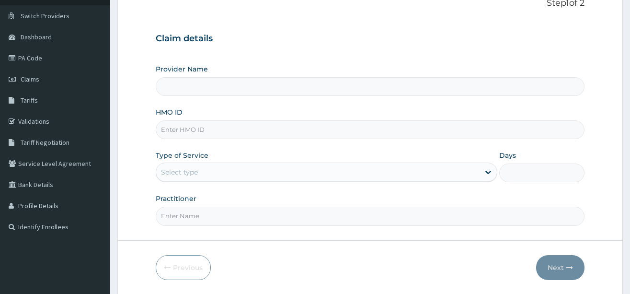
type input "[GEOGRAPHIC_DATA]"
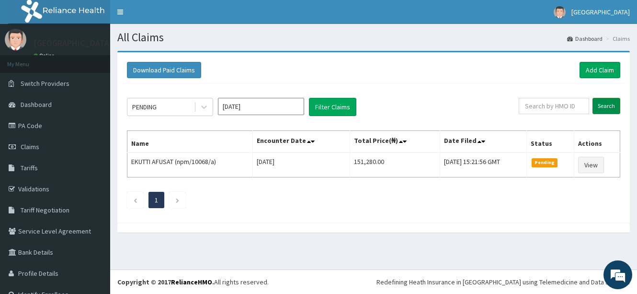
click at [596, 105] on input "Search" at bounding box center [607, 106] width 28 height 16
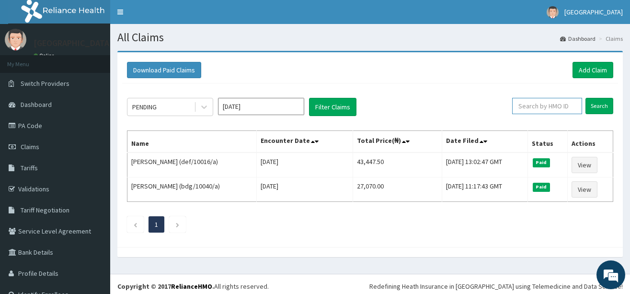
click at [545, 104] on input "text" at bounding box center [547, 106] width 70 height 16
type input "gsv/12005/a"
click at [593, 107] on input "Search" at bounding box center [600, 106] width 28 height 16
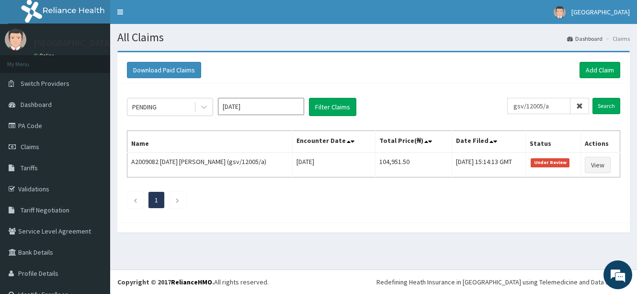
click at [577, 103] on icon at bounding box center [580, 106] width 7 height 7
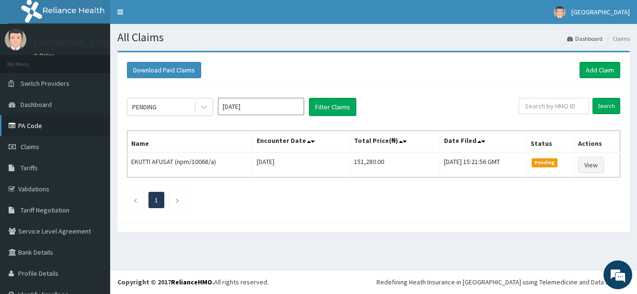
click at [52, 129] on link "PA Code" at bounding box center [55, 125] width 110 height 21
click at [551, 100] on input "text" at bounding box center [554, 106] width 70 height 16
type input "too/10022/a"
click at [599, 107] on input "Search" at bounding box center [607, 106] width 28 height 16
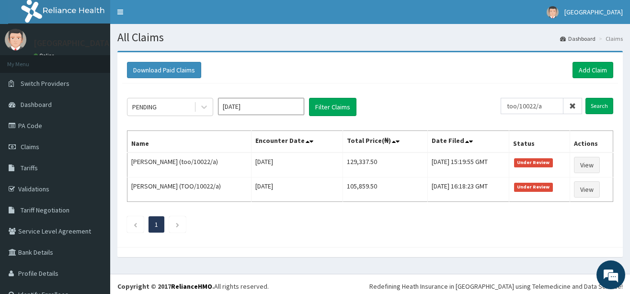
click at [569, 103] on icon at bounding box center [572, 106] width 7 height 7
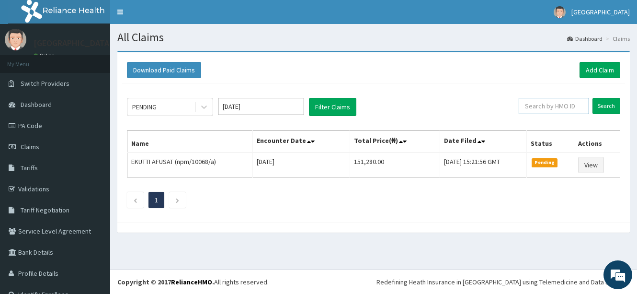
click at [530, 107] on input "text" at bounding box center [554, 106] width 70 height 16
type input "ten/10297/a"
click at [595, 104] on input "Search" at bounding box center [607, 106] width 28 height 16
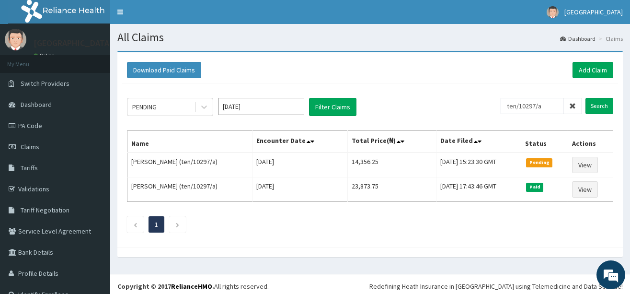
click at [569, 104] on icon at bounding box center [572, 106] width 7 height 7
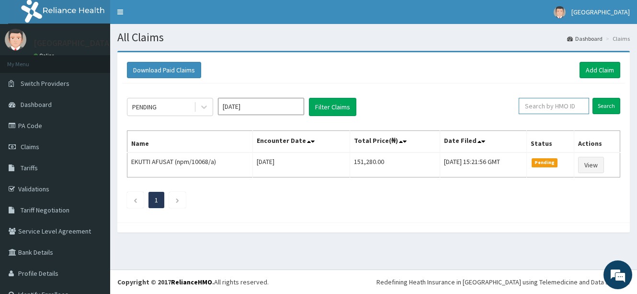
click at [532, 106] on input "text" at bounding box center [554, 106] width 70 height 16
type input "eny/10157/a"
click at [595, 105] on input "Search" at bounding box center [607, 106] width 28 height 16
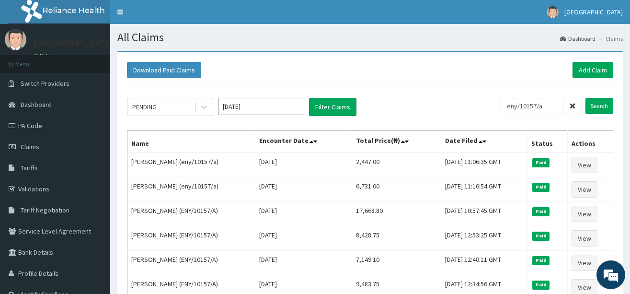
click at [572, 105] on icon at bounding box center [572, 106] width 7 height 7
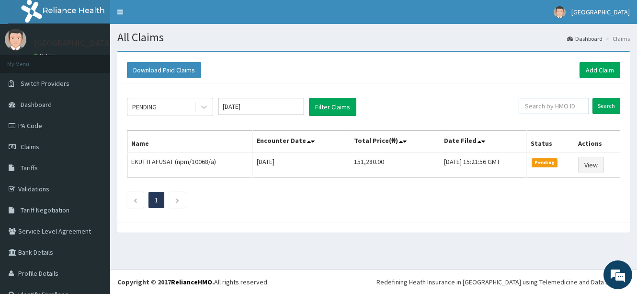
click at [539, 107] on input "text" at bounding box center [554, 106] width 70 height 16
type input "kni/10031/a"
click at [605, 104] on input "Search" at bounding box center [607, 106] width 28 height 16
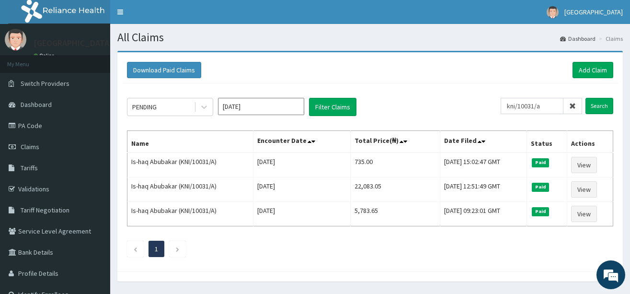
click at [568, 105] on span at bounding box center [573, 106] width 19 height 16
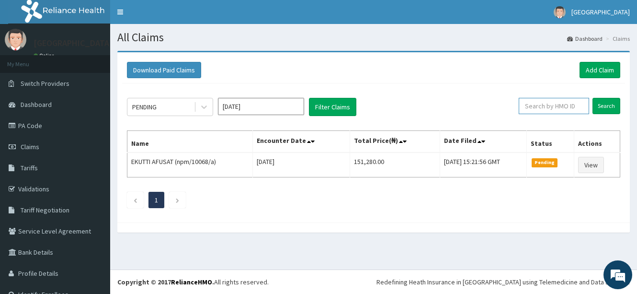
click at [558, 106] on input "text" at bounding box center [554, 106] width 70 height 16
type input "apm/10008/a"
click at [606, 103] on input "Search" at bounding box center [607, 106] width 28 height 16
